Goal: Task Accomplishment & Management: Use online tool/utility

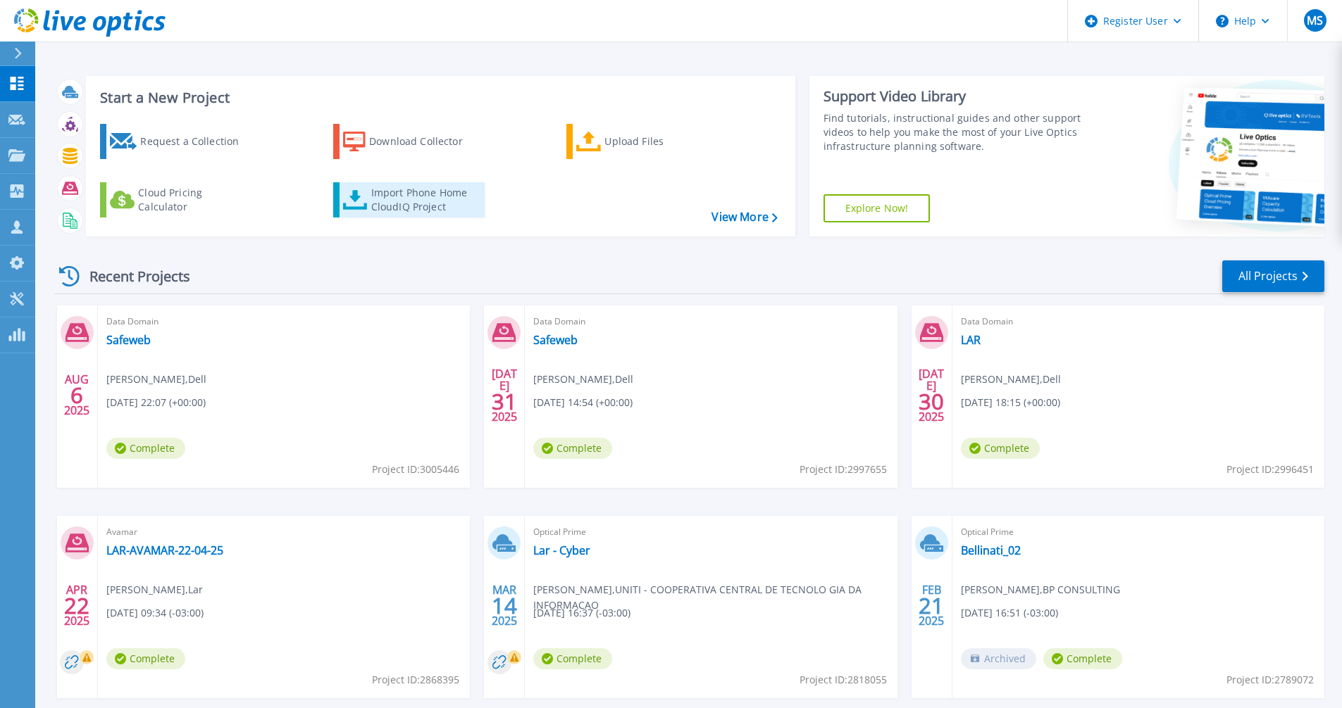
click at [390, 195] on div "Import Phone Home CloudIQ Project" at bounding box center [426, 200] width 110 height 28
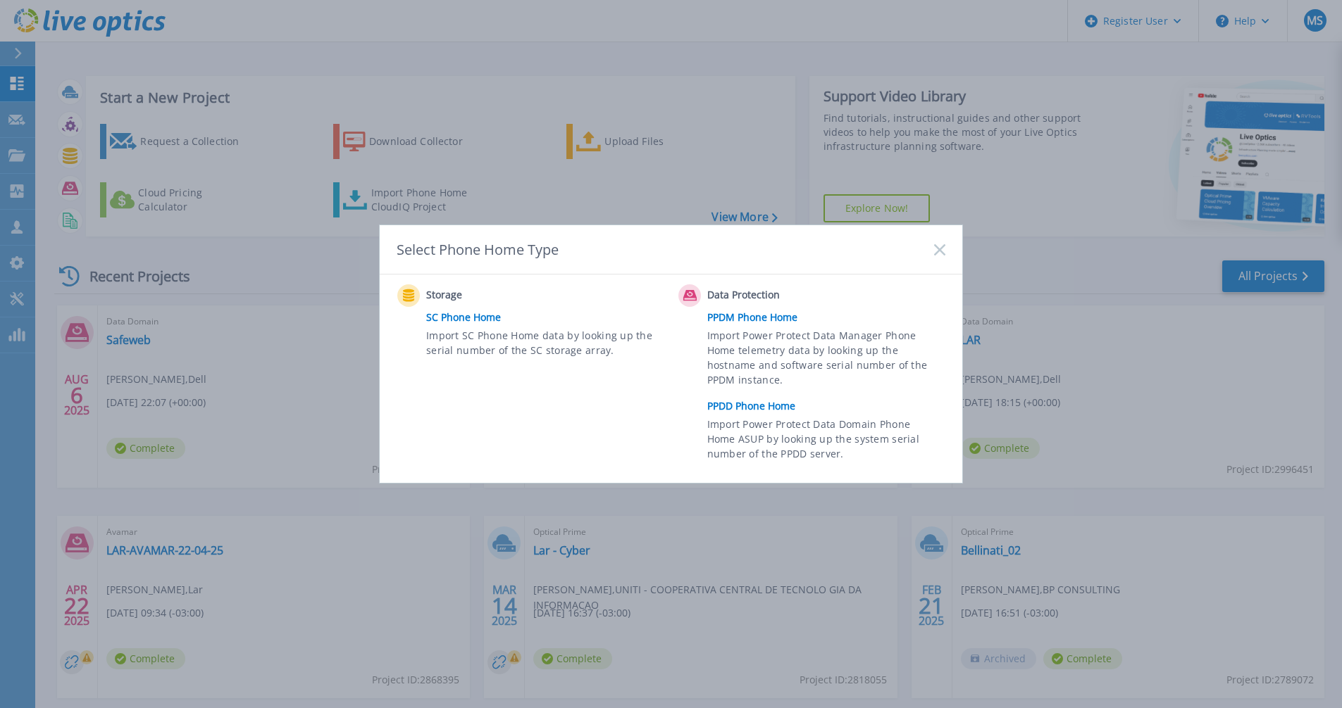
click at [747, 405] on link "PPDD Phone Home" at bounding box center [829, 406] width 245 height 21
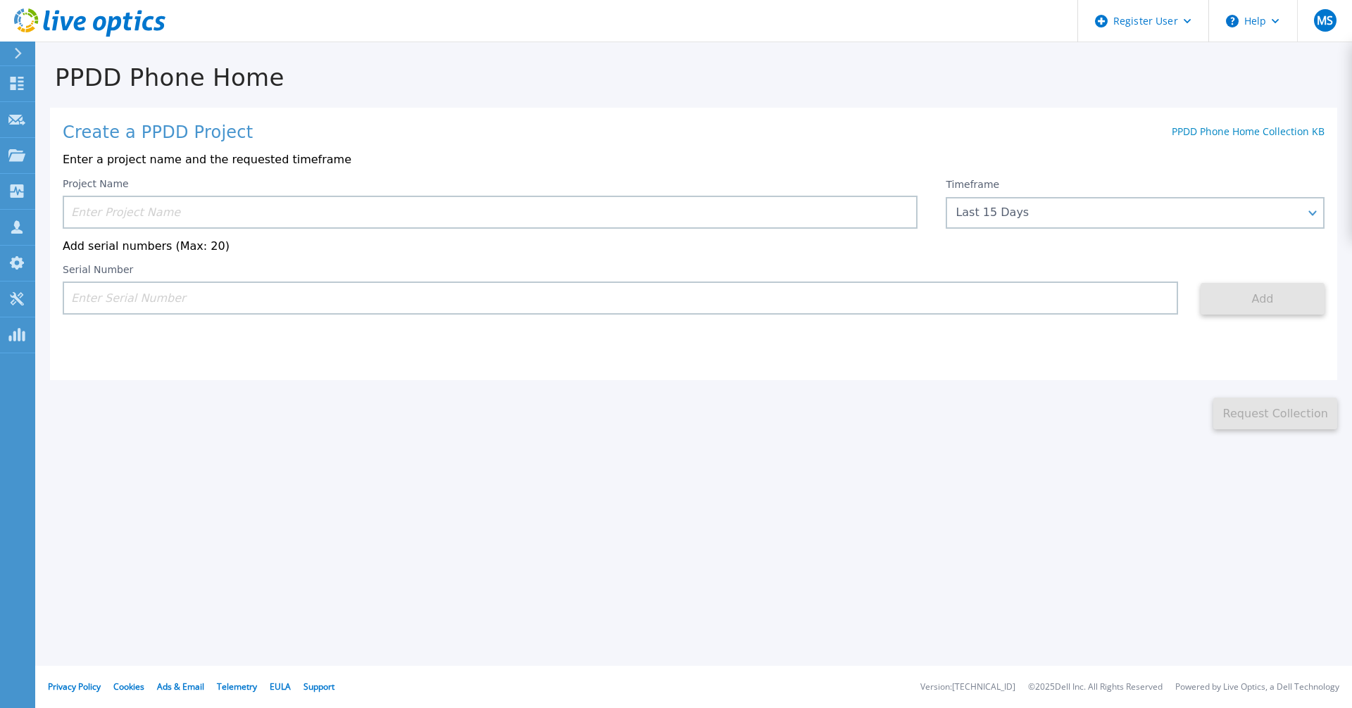
click at [106, 210] on input at bounding box center [490, 212] width 855 height 33
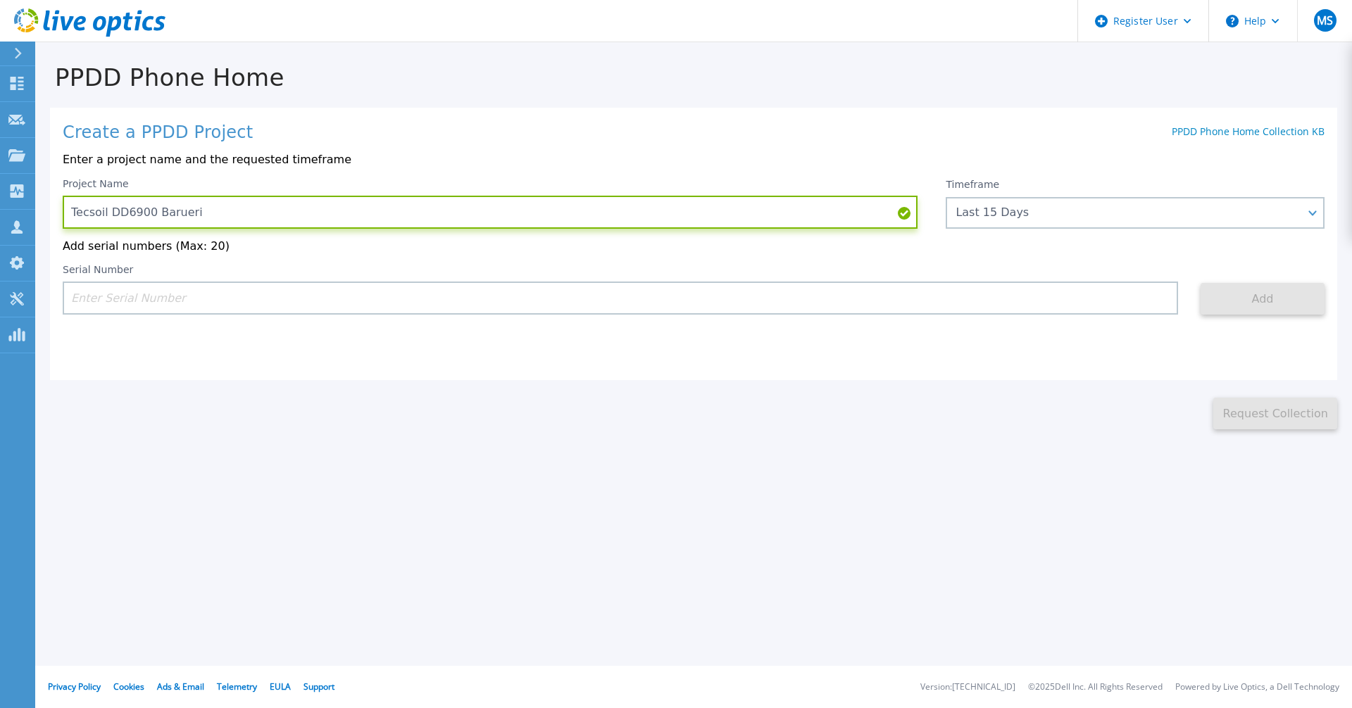
type input "Tecsoil DD6900 Barueri"
click at [104, 303] on input at bounding box center [621, 298] width 1116 height 33
paste input "Select Item 26"
type input "Select Item 26"
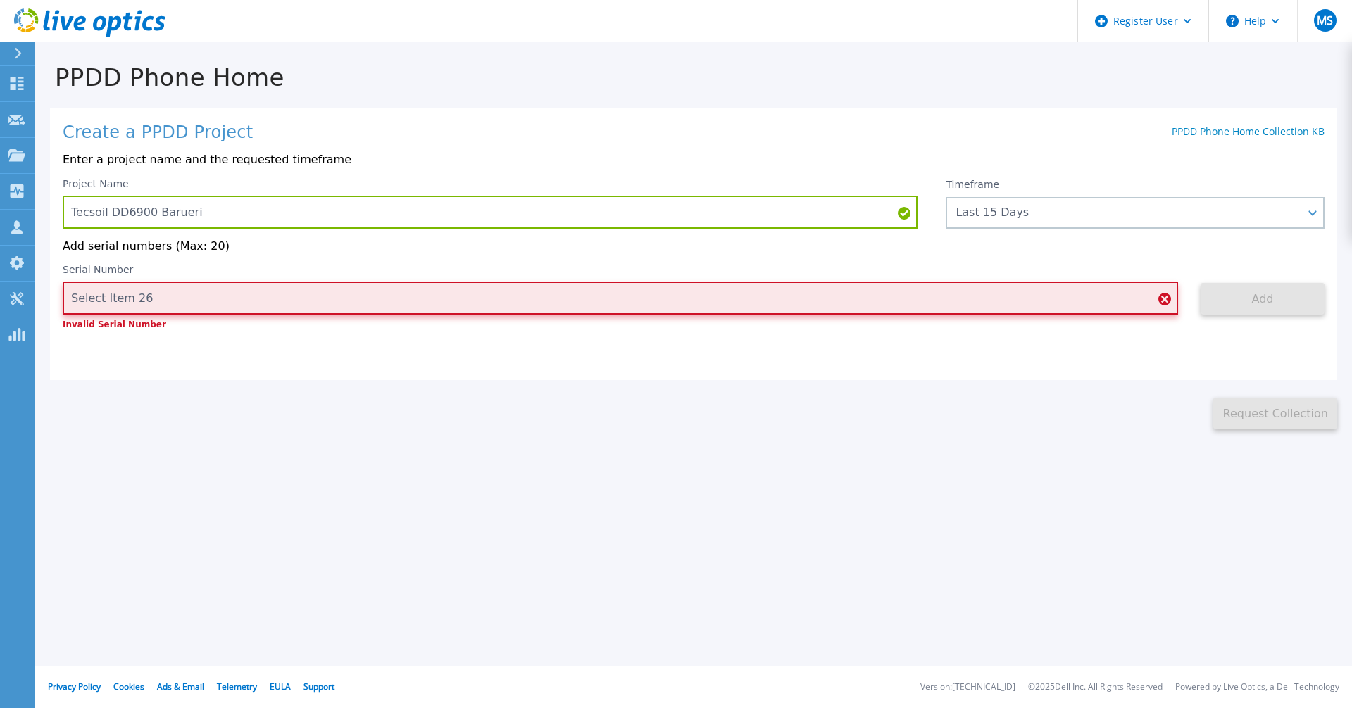
drag, startPoint x: 154, startPoint y: 300, endPoint x: 42, endPoint y: 294, distance: 112.2
click at [42, 294] on div "PPDD Phone Home Create a PPDD Project PPDD Phone Home Collection KB Enter a pro…" at bounding box center [693, 236] width 1317 height 387
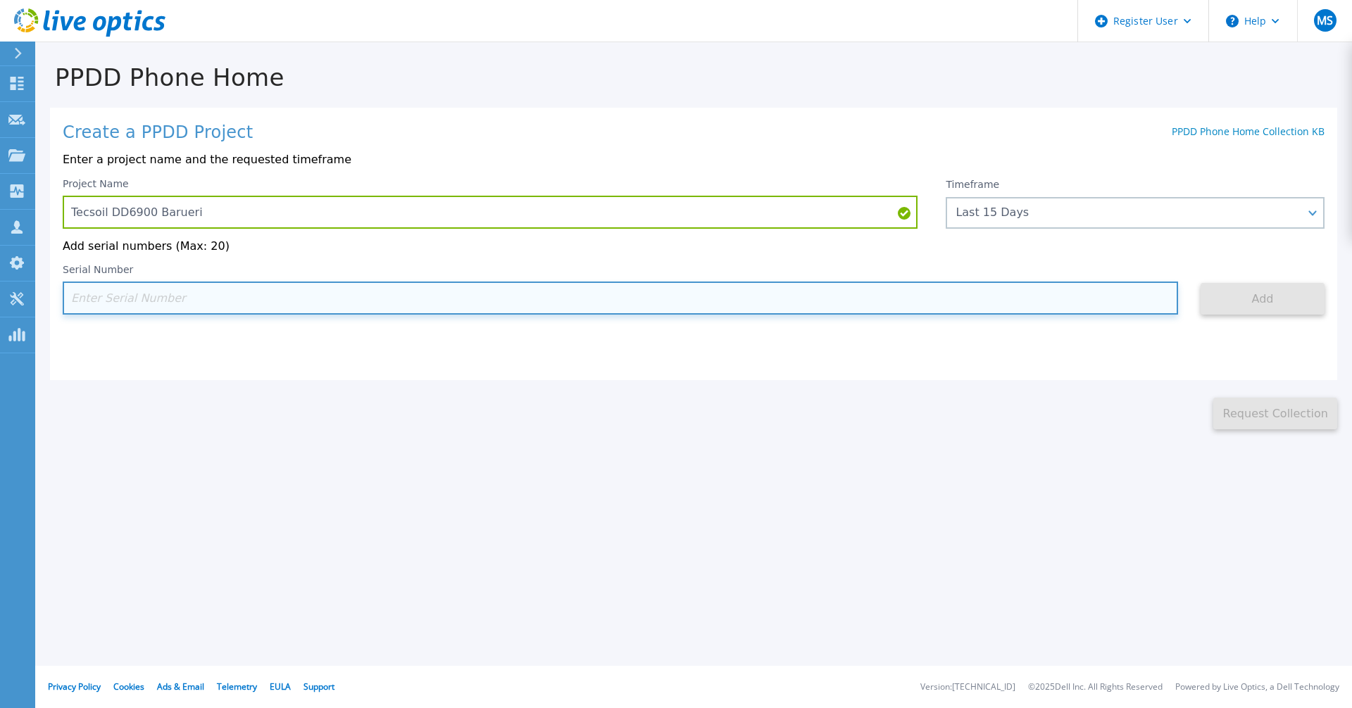
click at [92, 300] on input at bounding box center [621, 298] width 1116 height 33
paste input "FC500224400010"
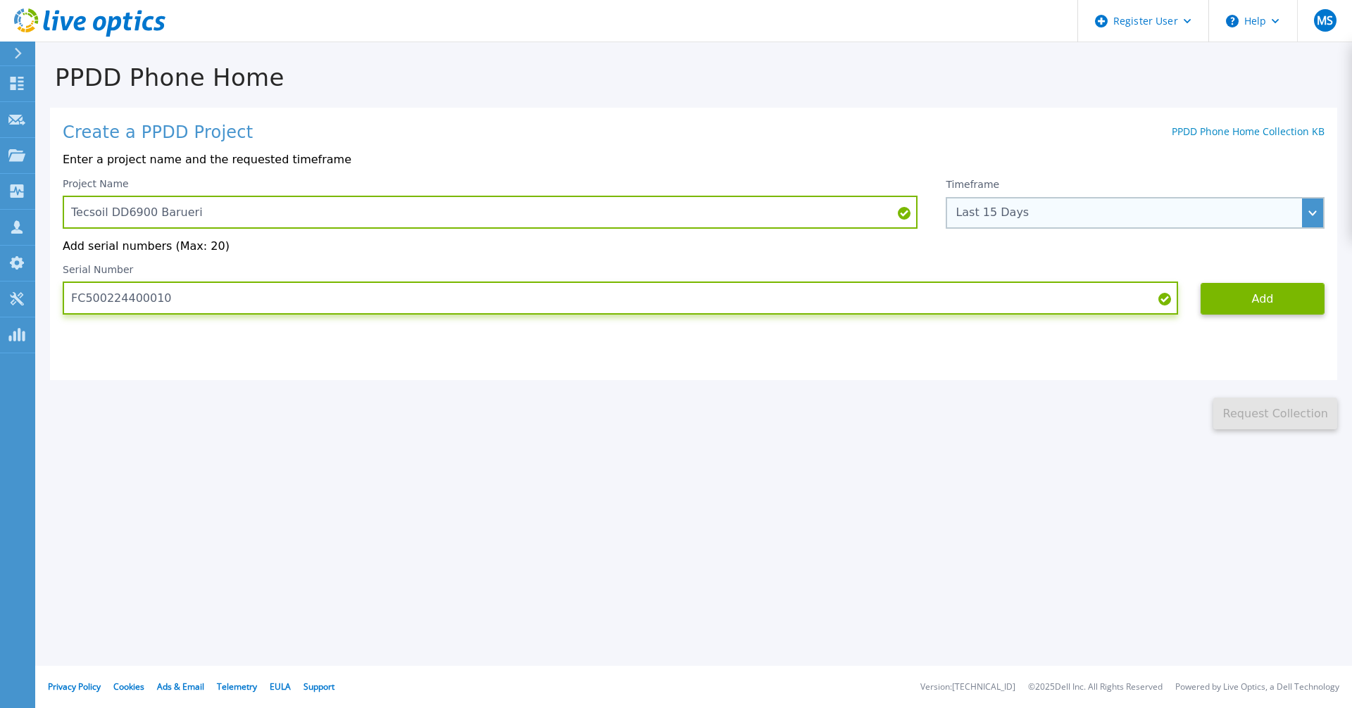
type input "FC500224400010"
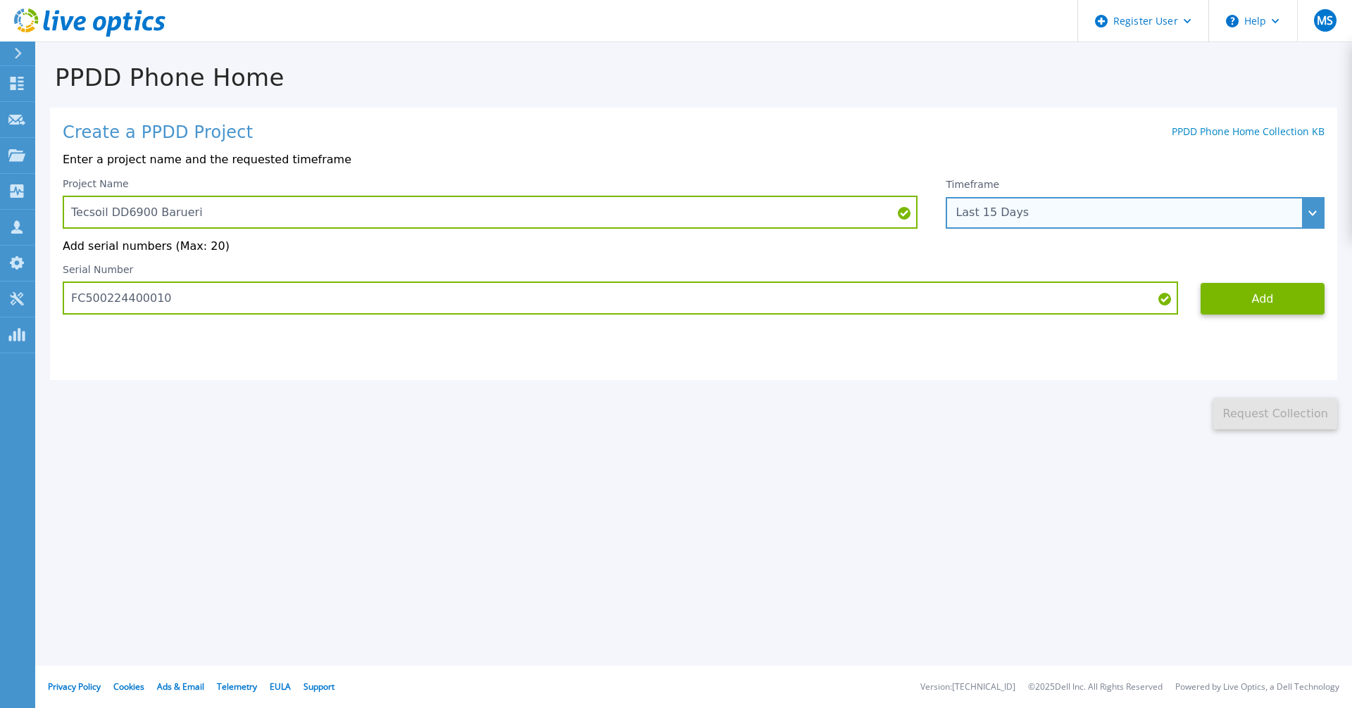
click at [1310, 212] on div "Last 15 Days" at bounding box center [1135, 213] width 379 height 32
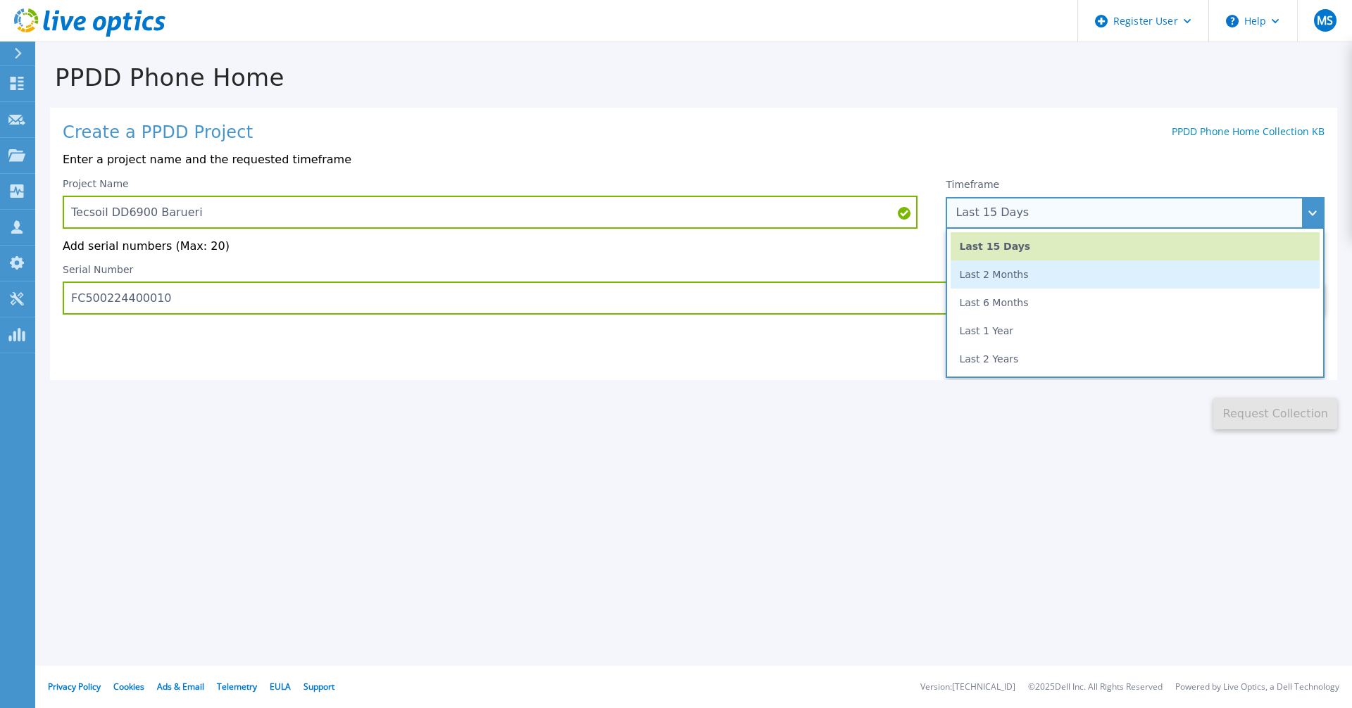
click at [1009, 280] on li "Last 2 Months" at bounding box center [1135, 275] width 369 height 28
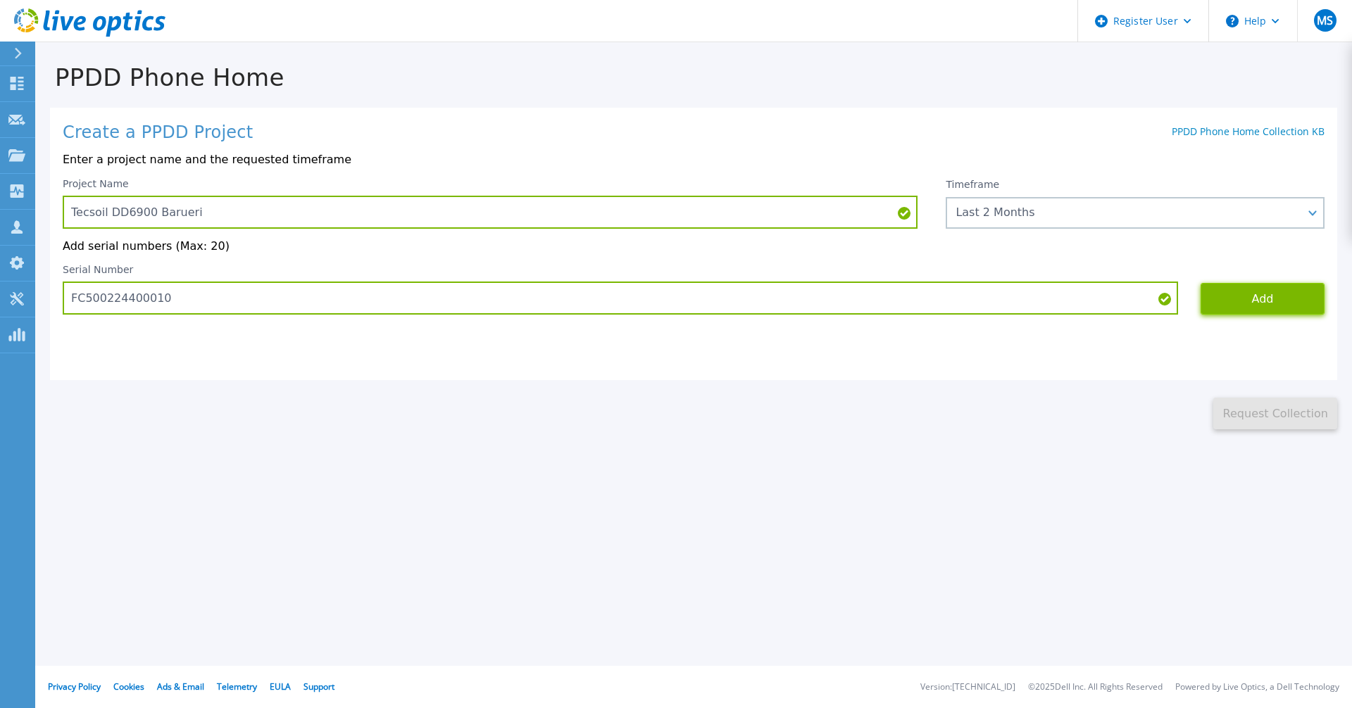
click at [1263, 300] on button "Add" at bounding box center [1263, 299] width 124 height 32
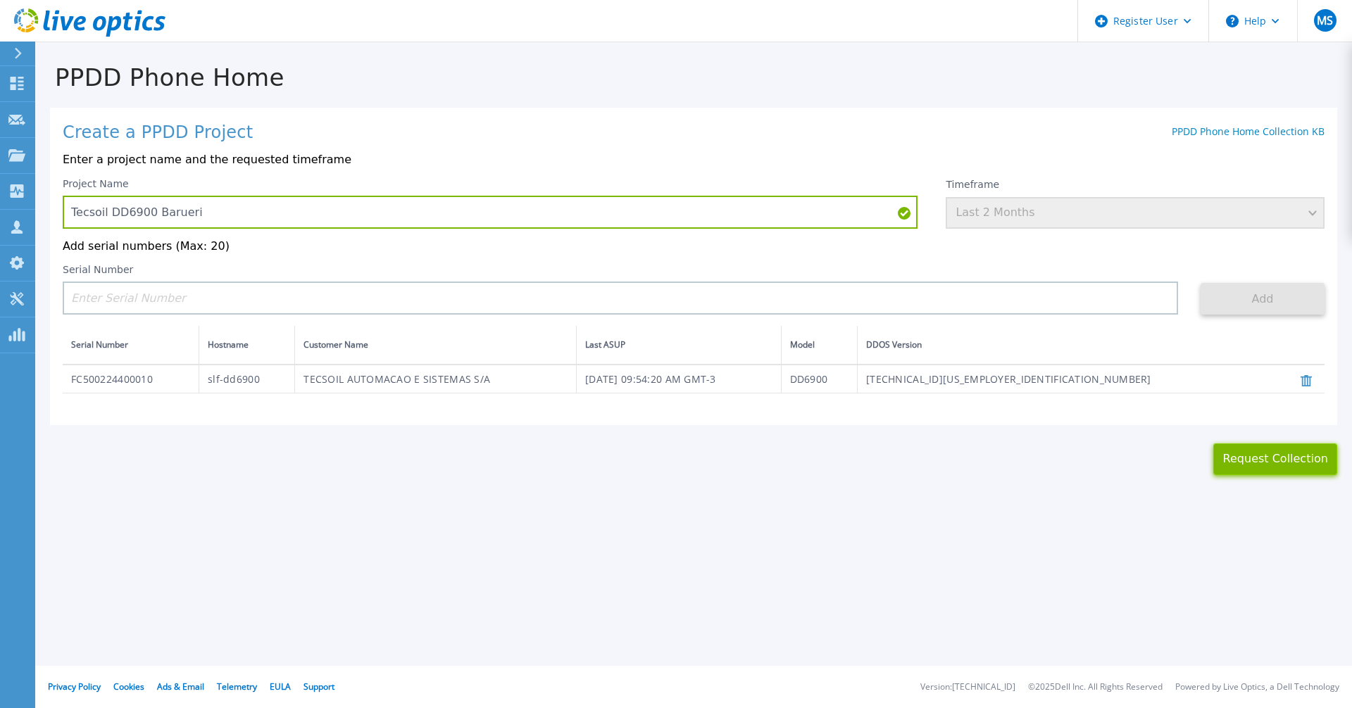
click at [1277, 468] on button "Request Collection" at bounding box center [1275, 460] width 124 height 32
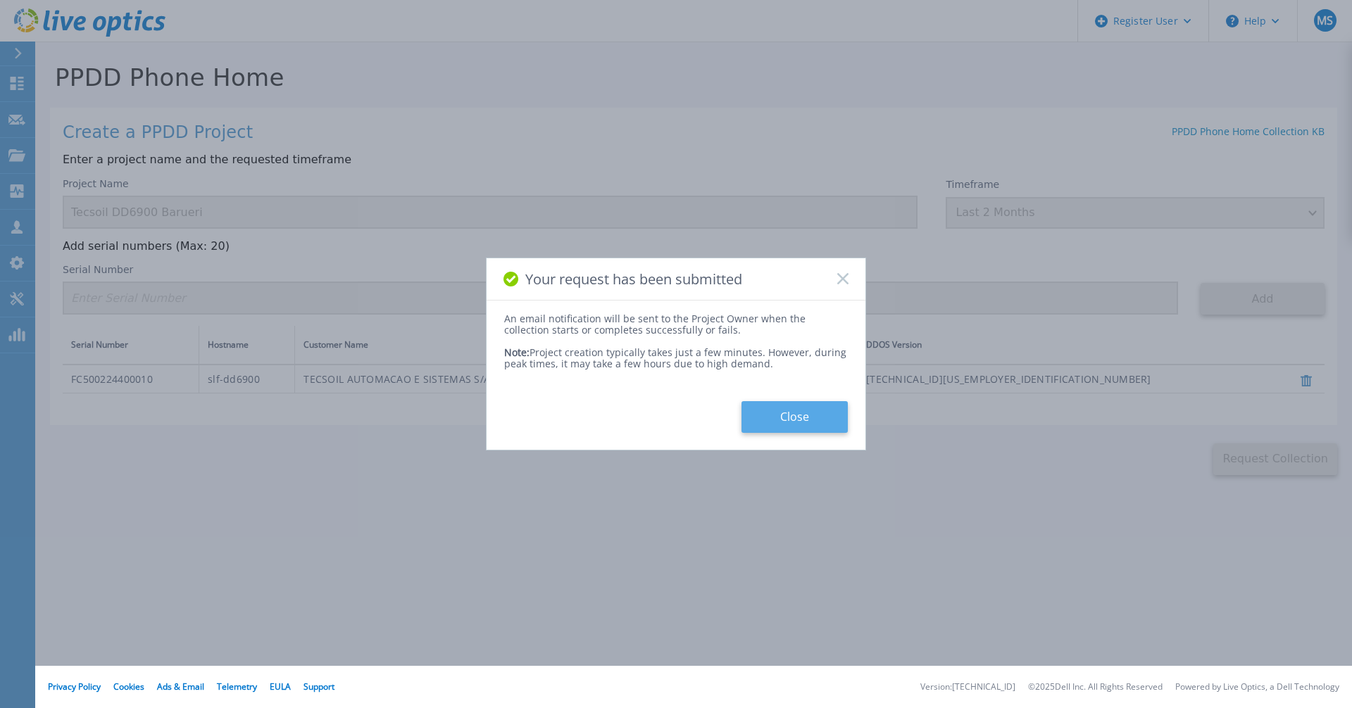
click at [792, 419] on button "Close" at bounding box center [795, 417] width 106 height 32
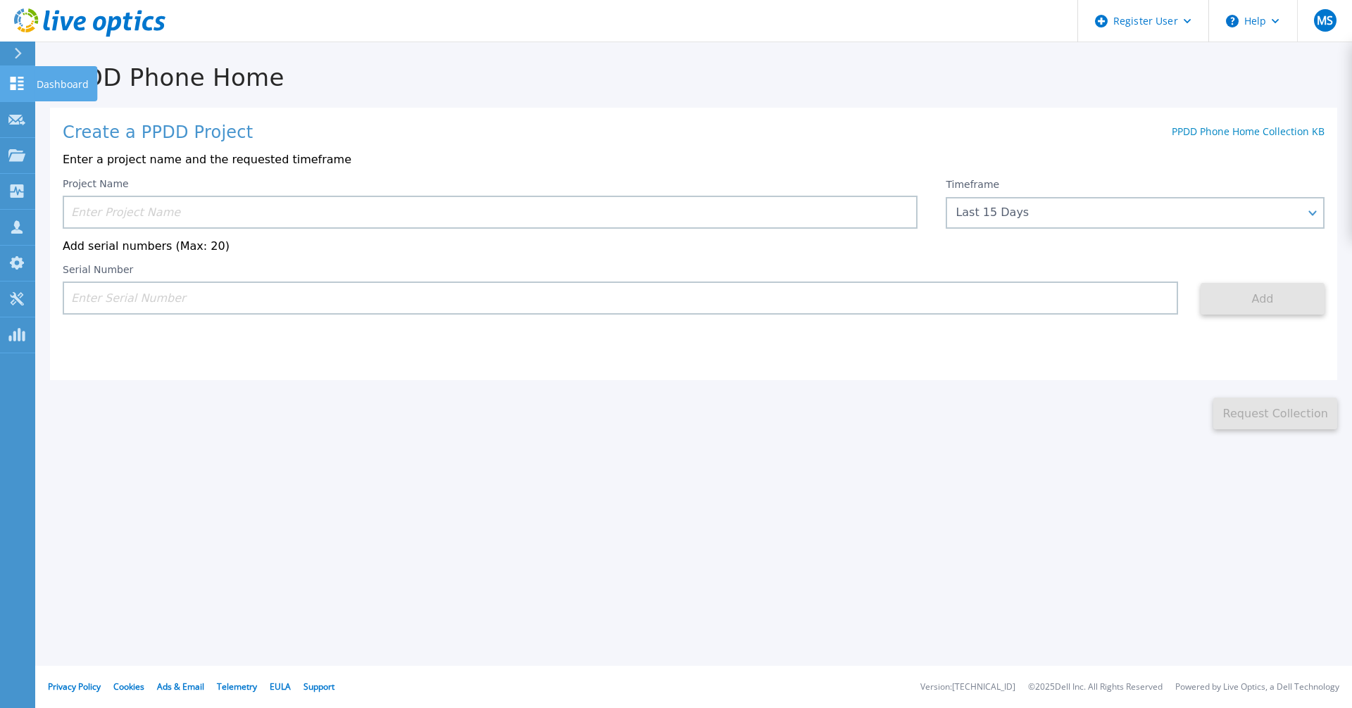
click at [52, 82] on p "Dashboard" at bounding box center [63, 84] width 52 height 37
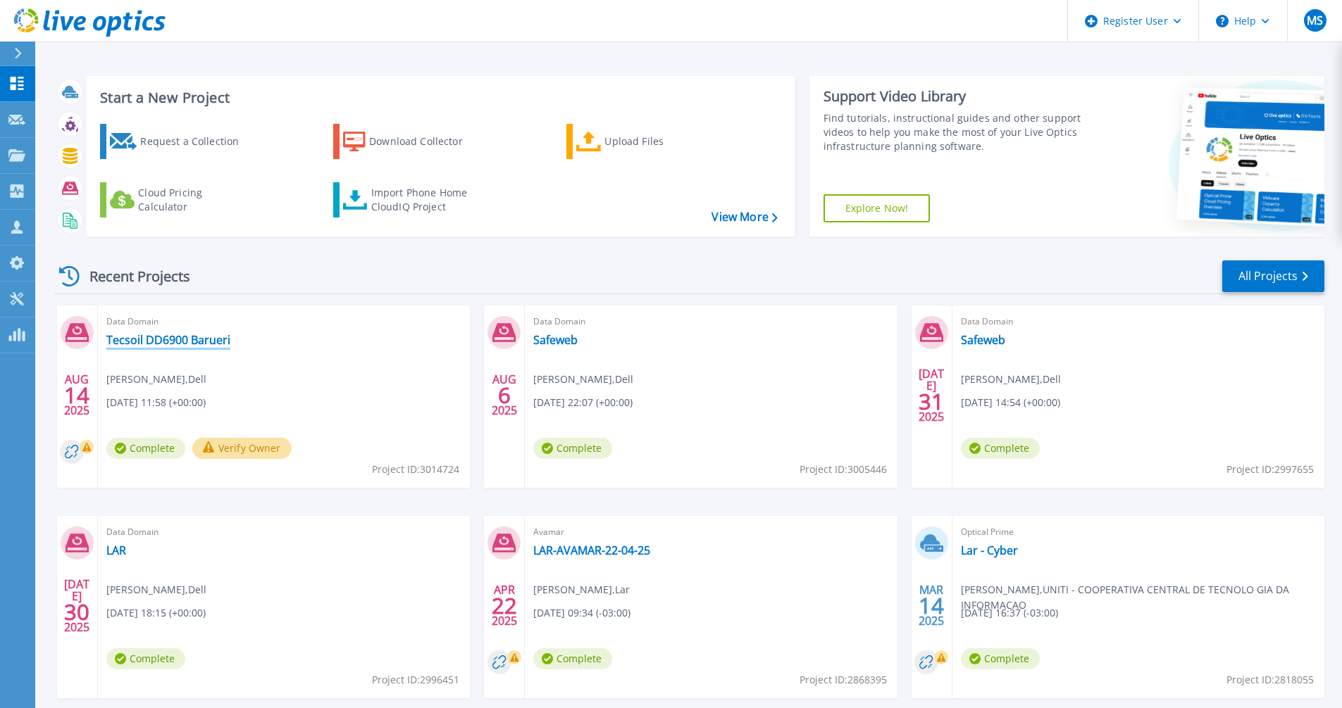
click at [166, 344] on link "Tecsoil DD6900 Barueri" at bounding box center [168, 340] width 124 height 14
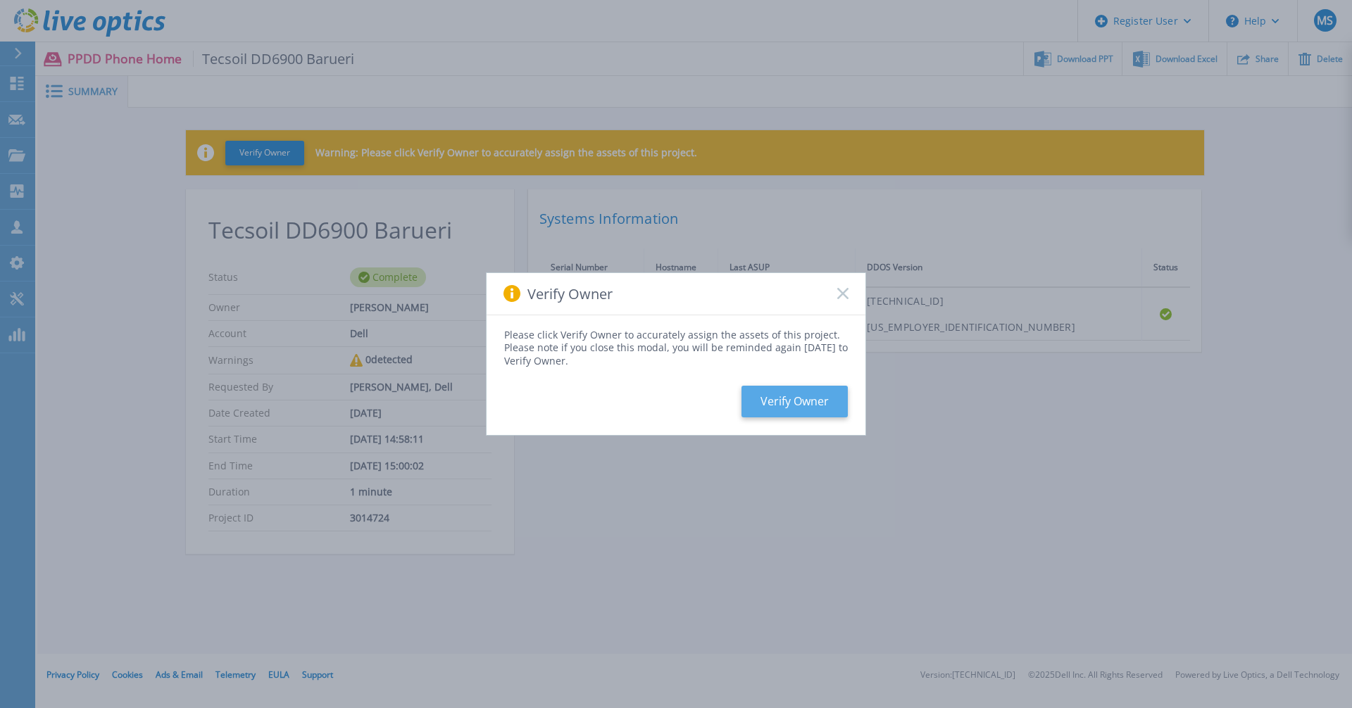
click at [784, 399] on button "Verify Owner" at bounding box center [795, 402] width 106 height 32
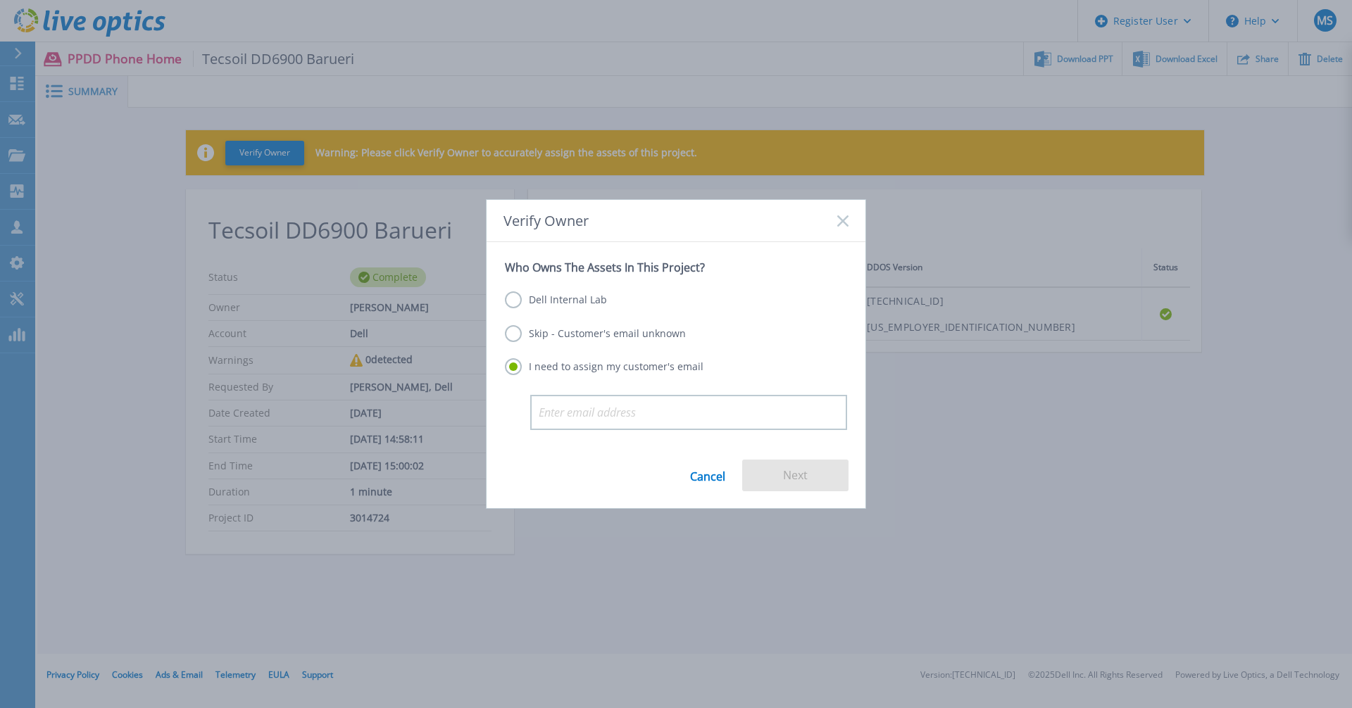
click at [515, 301] on label "Dell Internal Lab" at bounding box center [556, 300] width 102 height 17
click at [0, 0] on input "Dell Internal Lab" at bounding box center [0, 0] width 0 height 0
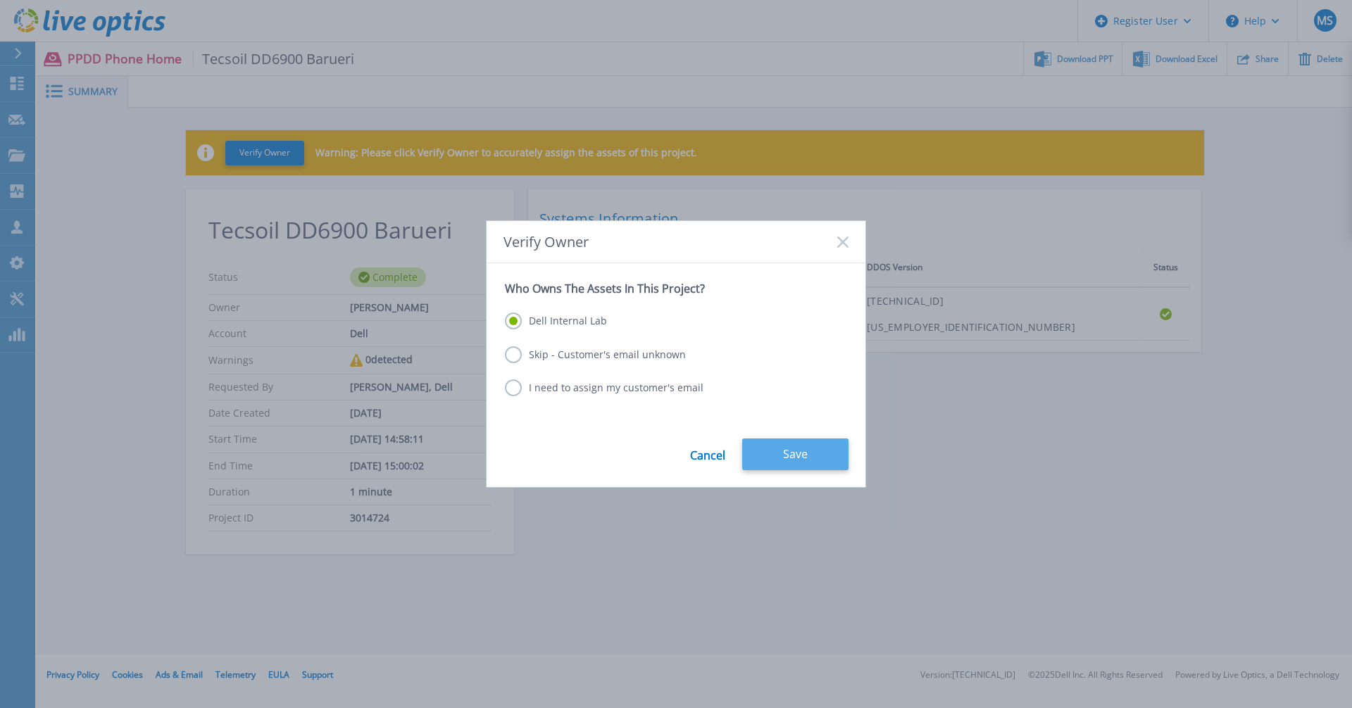
click at [789, 456] on button "Save" at bounding box center [795, 455] width 106 height 32
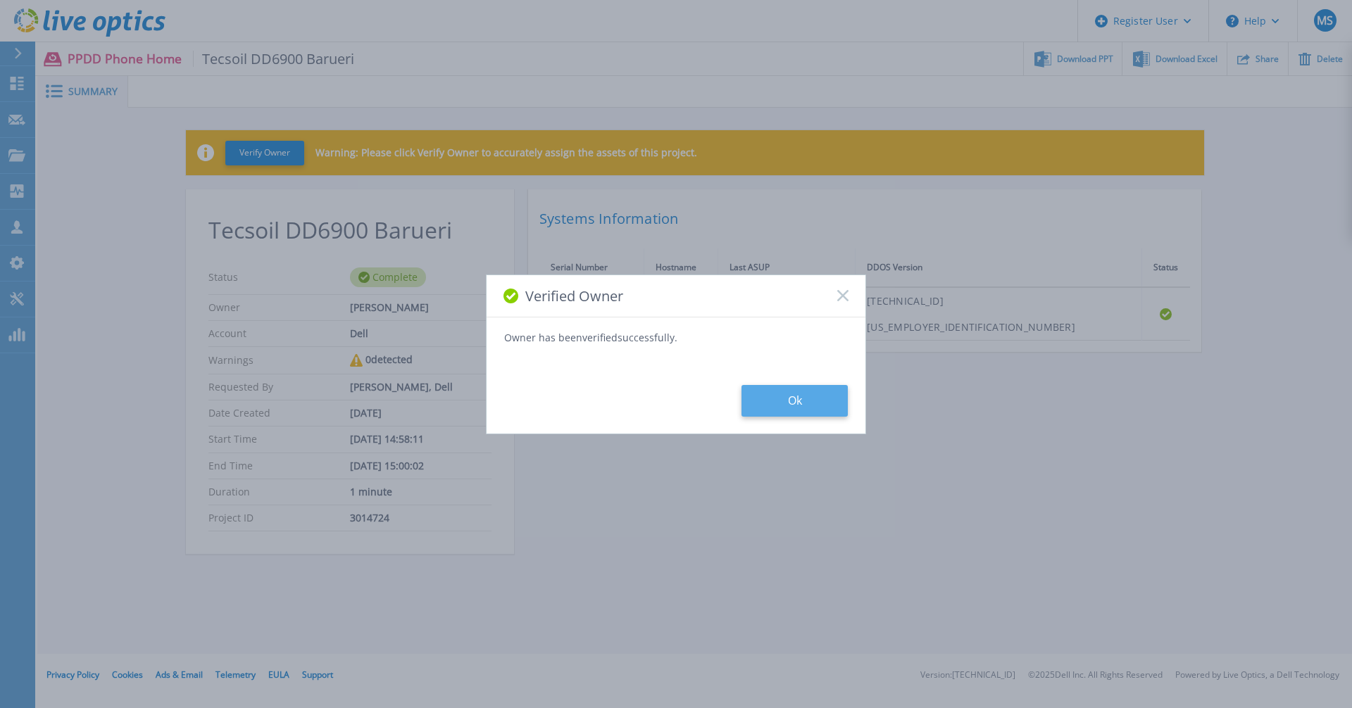
click at [784, 408] on button "Ok" at bounding box center [795, 401] width 106 height 32
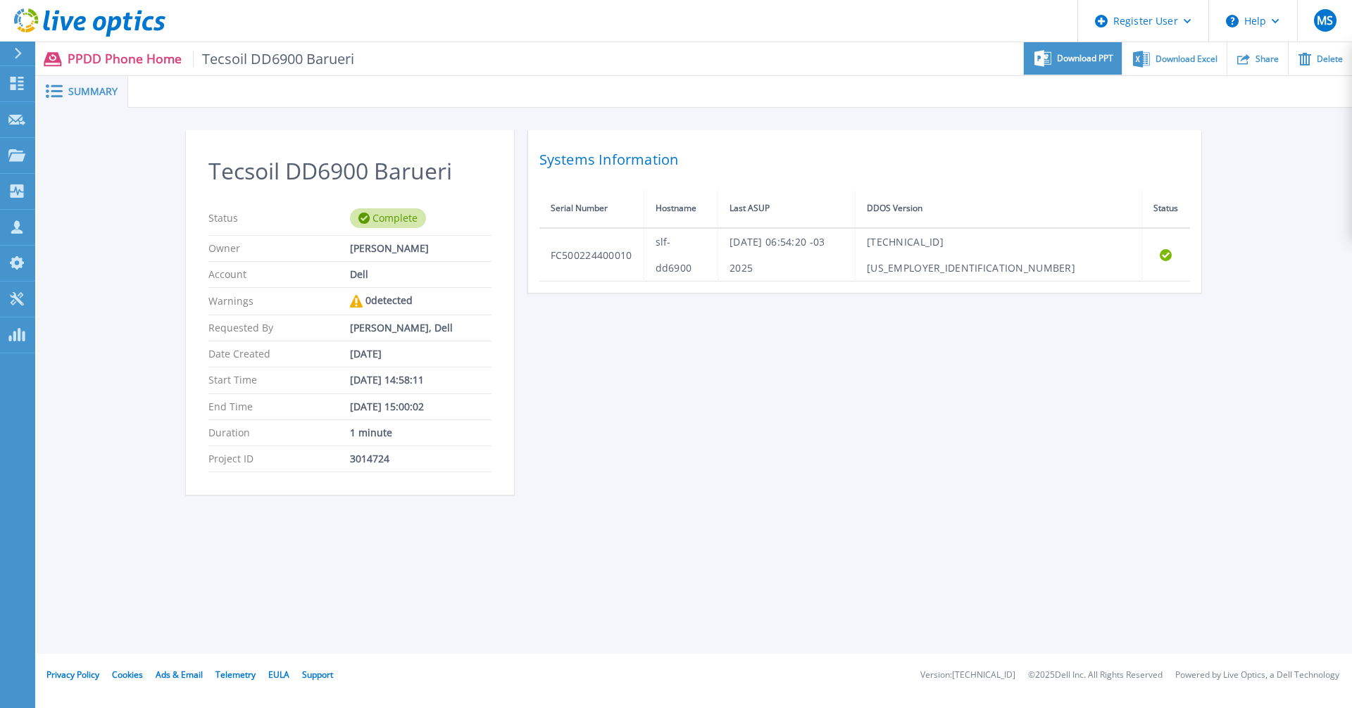
click at [1072, 56] on span "Download PPT" at bounding box center [1085, 58] width 56 height 8
click at [75, 94] on span "Summary" at bounding box center [92, 92] width 49 height 10
click at [21, 80] on icon at bounding box center [16, 83] width 17 height 13
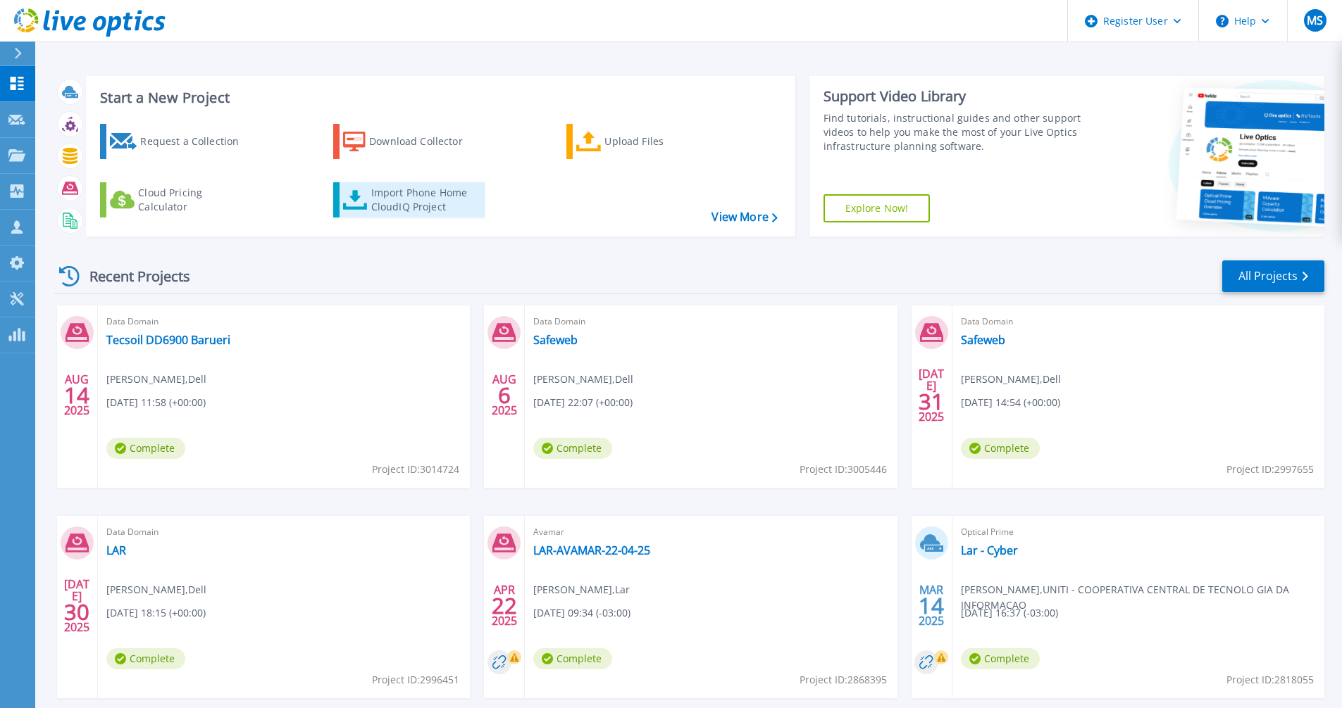
click at [418, 202] on div "Import Phone Home CloudIQ Project" at bounding box center [426, 200] width 110 height 28
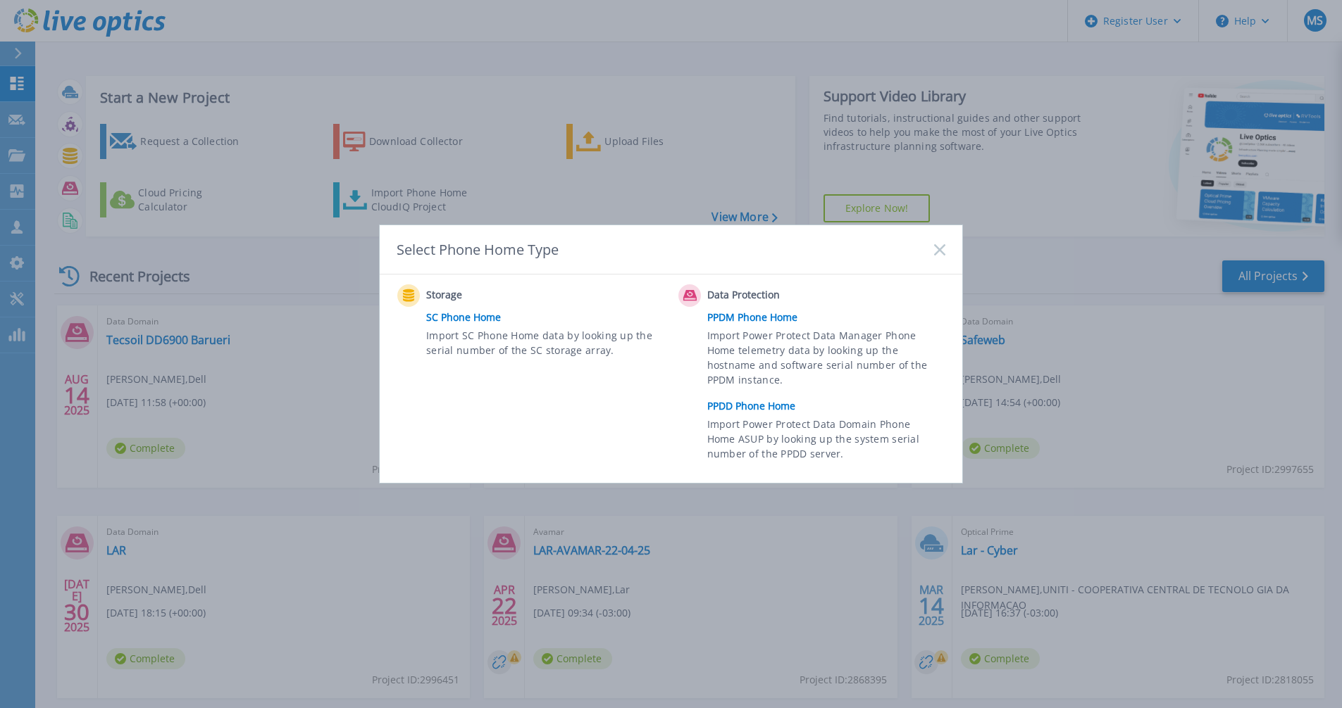
click at [937, 250] on icon at bounding box center [939, 249] width 11 height 11
